Goal: Find specific page/section: Find specific page/section

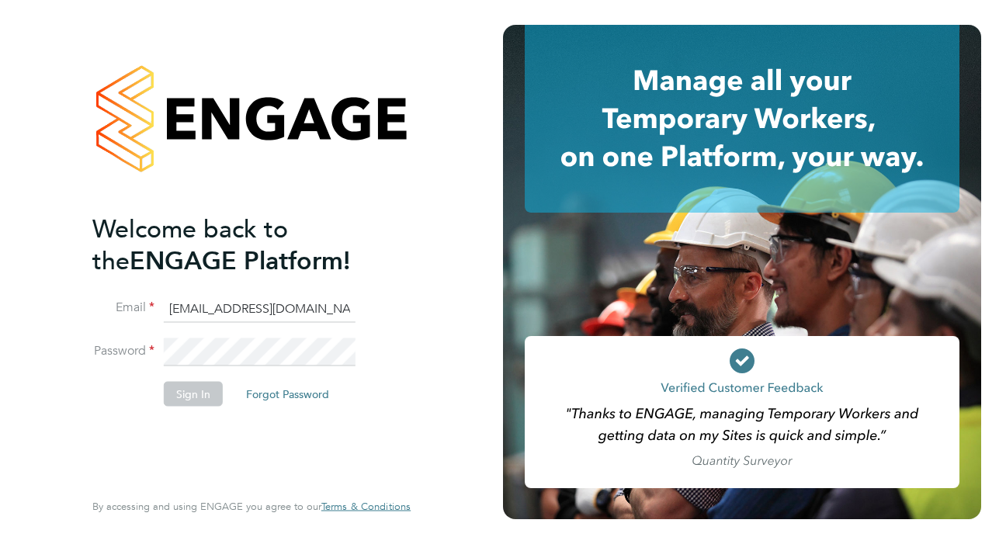
type input "[EMAIL_ADDRESS][DOMAIN_NAME]"
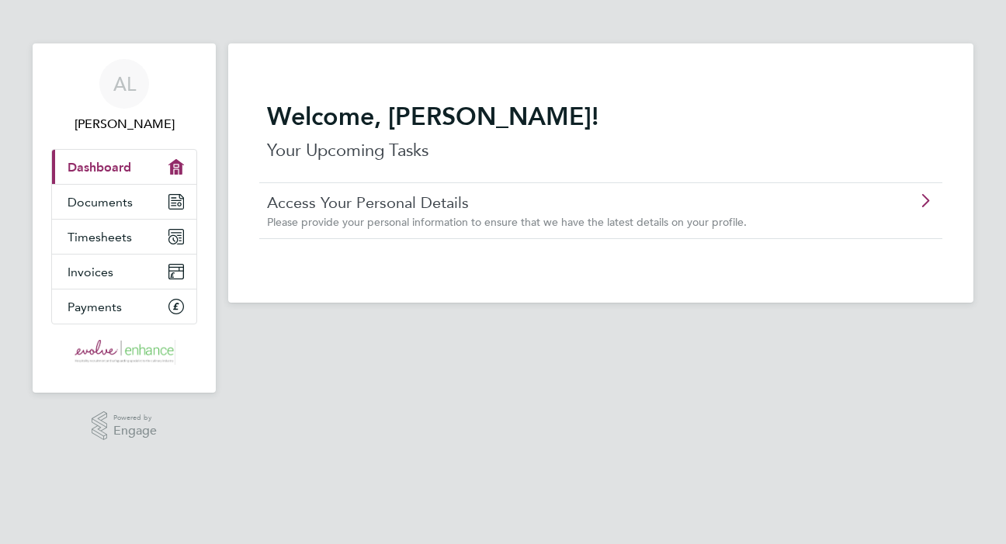
click at [436, 324] on app-footer at bounding box center [600, 315] width 745 height 25
click at [166, 200] on link "Documents" at bounding box center [124, 202] width 144 height 34
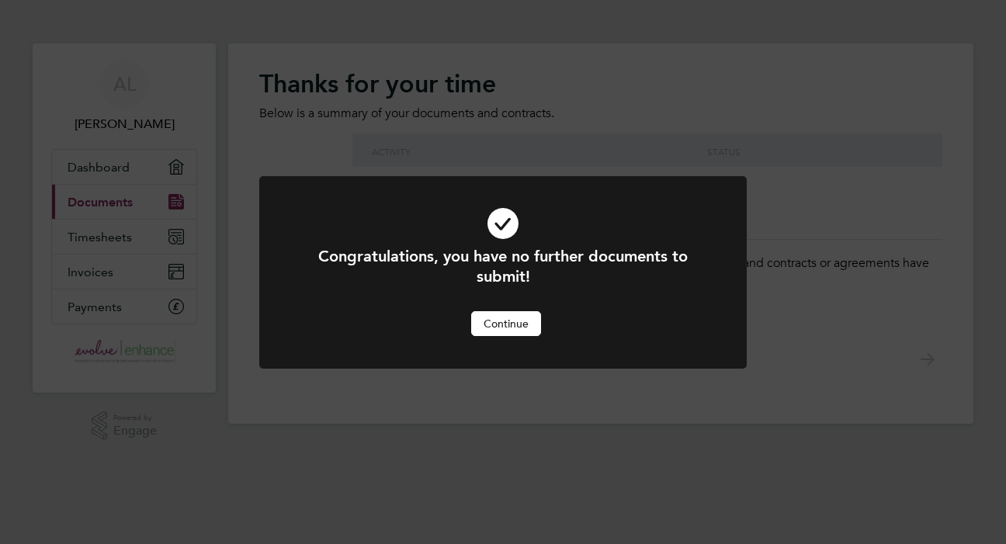
click at [526, 329] on button "Continue" at bounding box center [506, 323] width 70 height 25
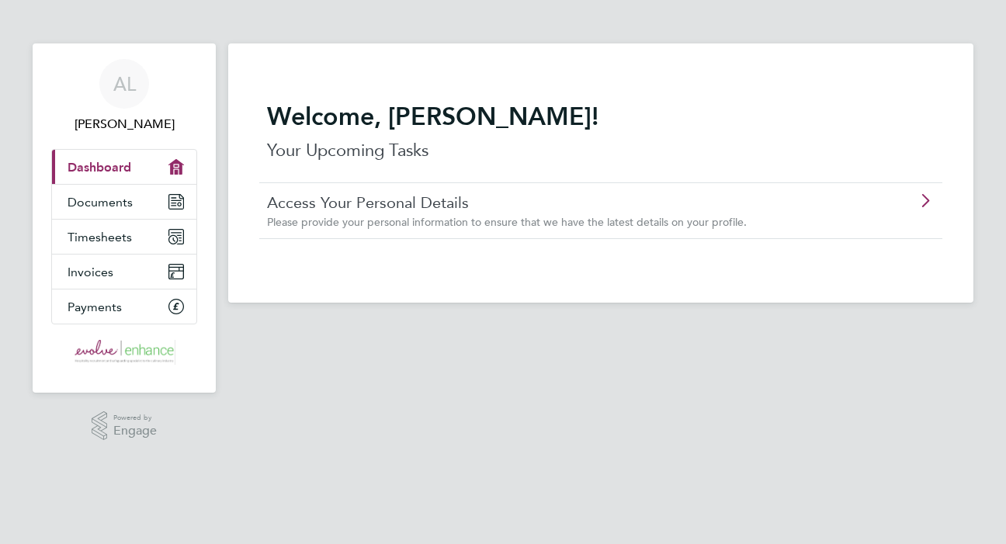
click at [432, 202] on link "Access Your Personal Details" at bounding box center [557, 202] width 580 height 20
